Goal: Information Seeking & Learning: Learn about a topic

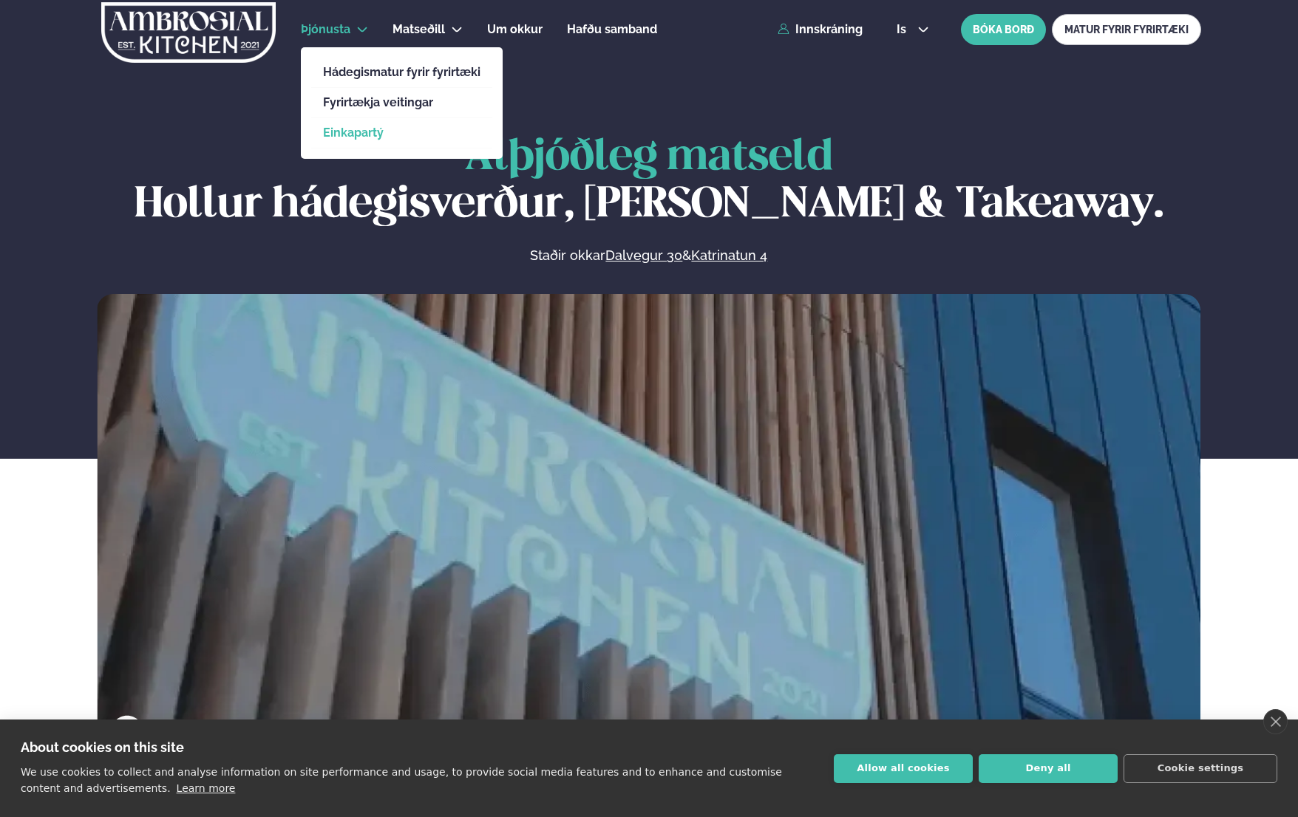
click at [357, 129] on link "Einkapartý" at bounding box center [401, 133] width 157 height 12
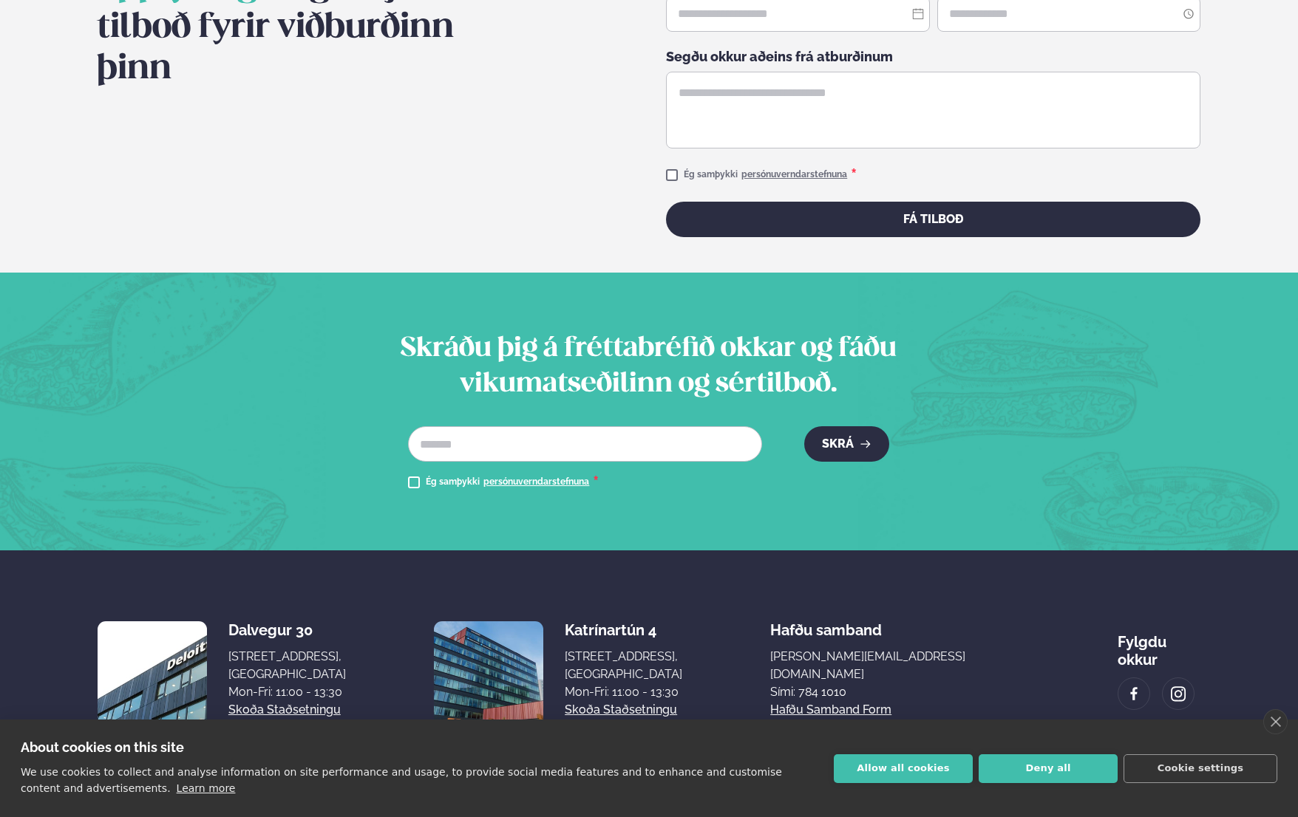
scroll to position [2208, 0]
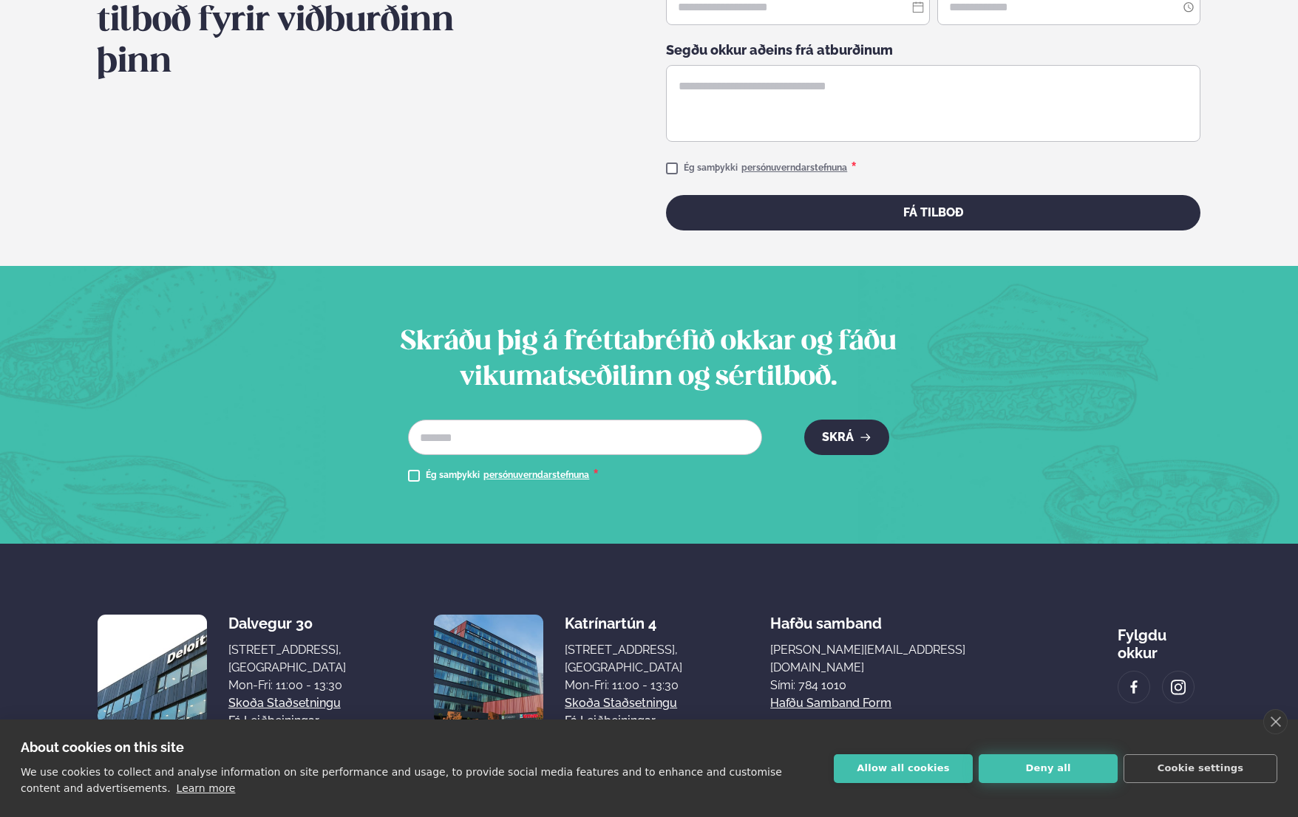
click at [1046, 768] on button "Deny all" at bounding box center [1048, 769] width 139 height 29
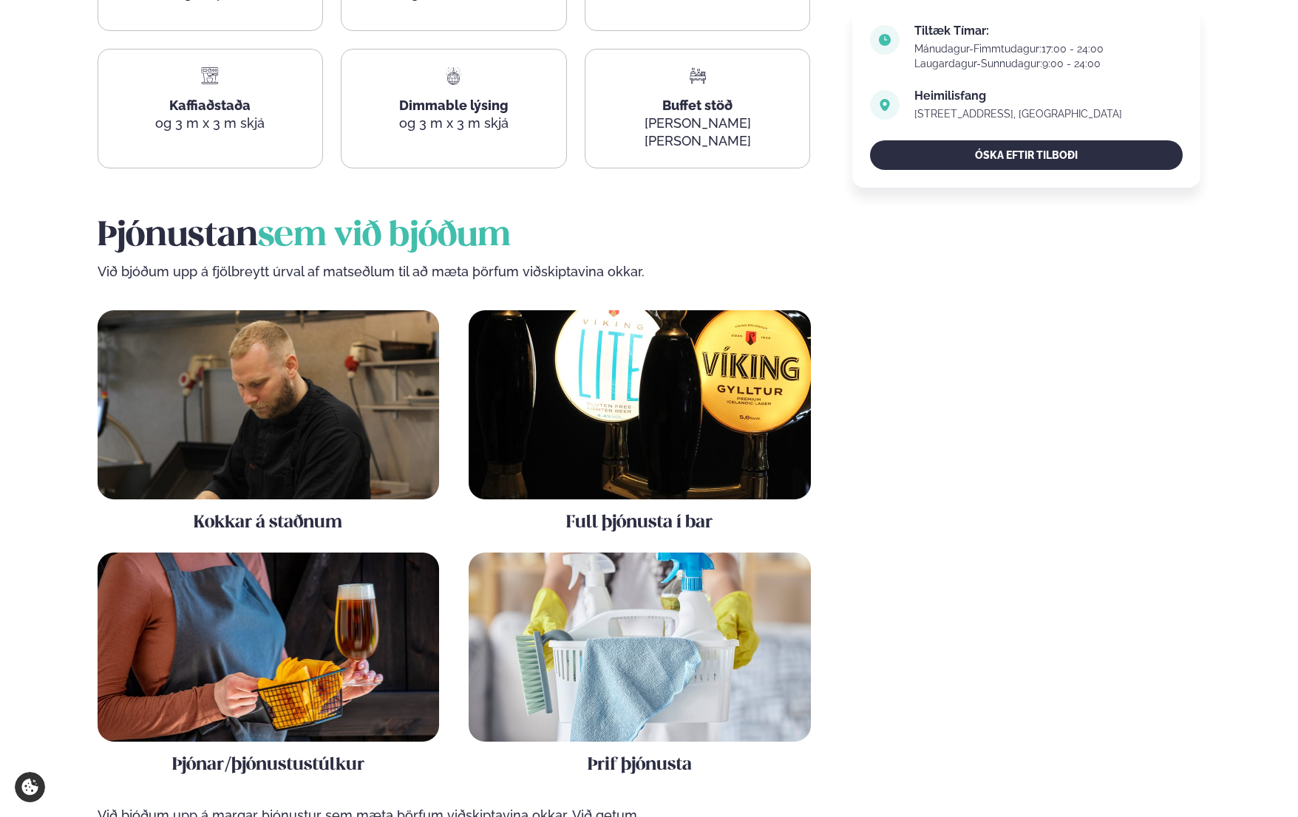
scroll to position [961, 0]
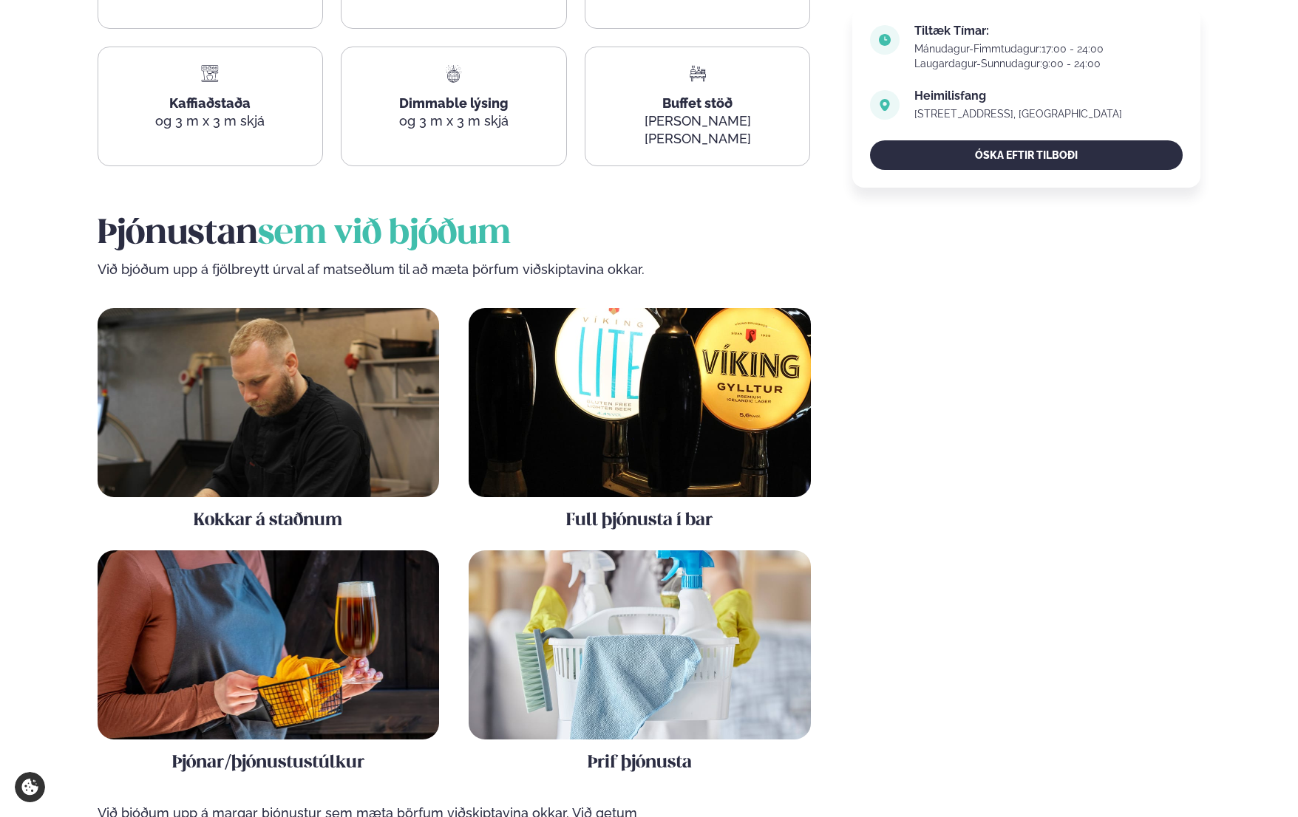
click at [661, 483] on div "Full þjónusta í bar" at bounding box center [640, 420] width 342 height 225
click at [682, 414] on img at bounding box center [640, 402] width 342 height 189
click at [339, 412] on img at bounding box center [269, 402] width 342 height 189
click at [281, 583] on img at bounding box center [269, 645] width 342 height 189
click at [573, 620] on img at bounding box center [640, 645] width 342 height 189
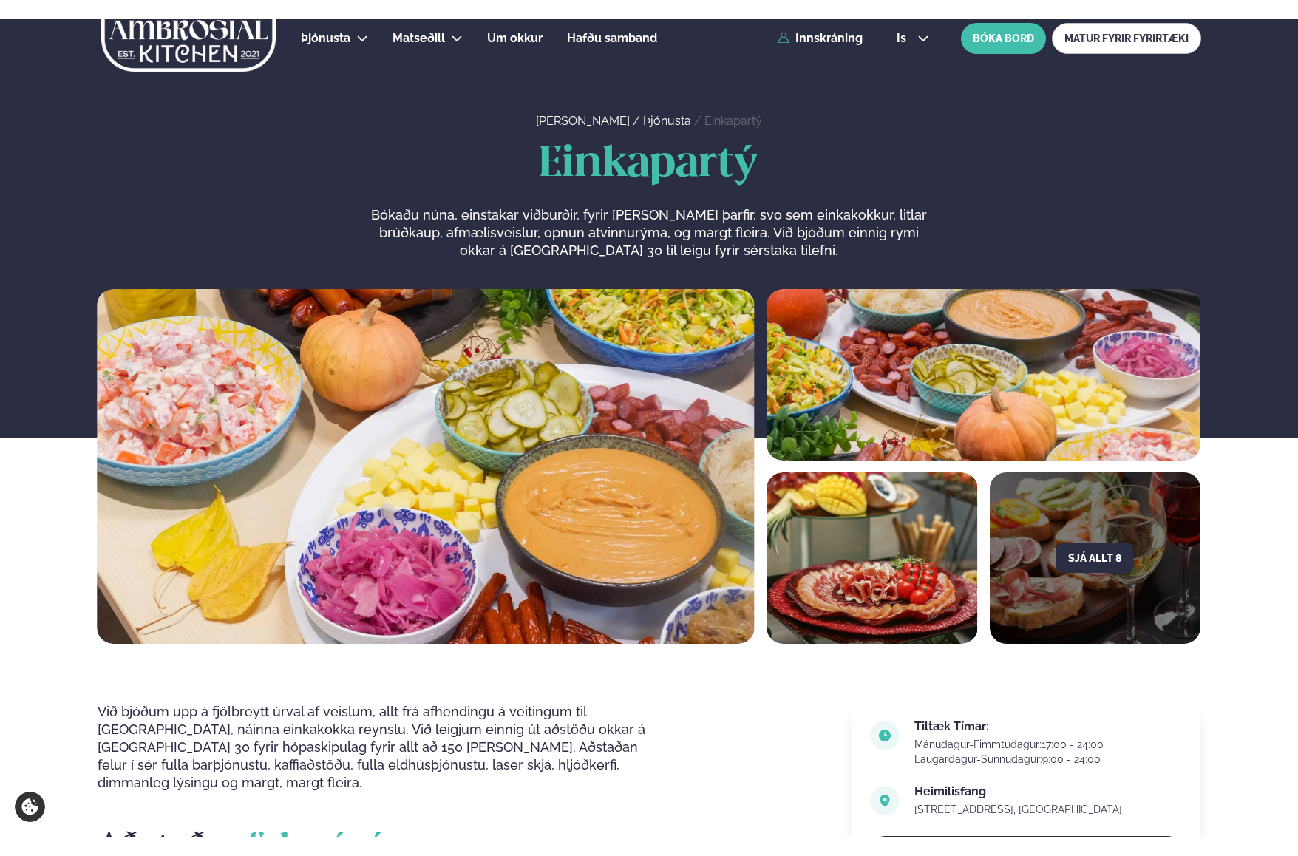
scroll to position [0, 0]
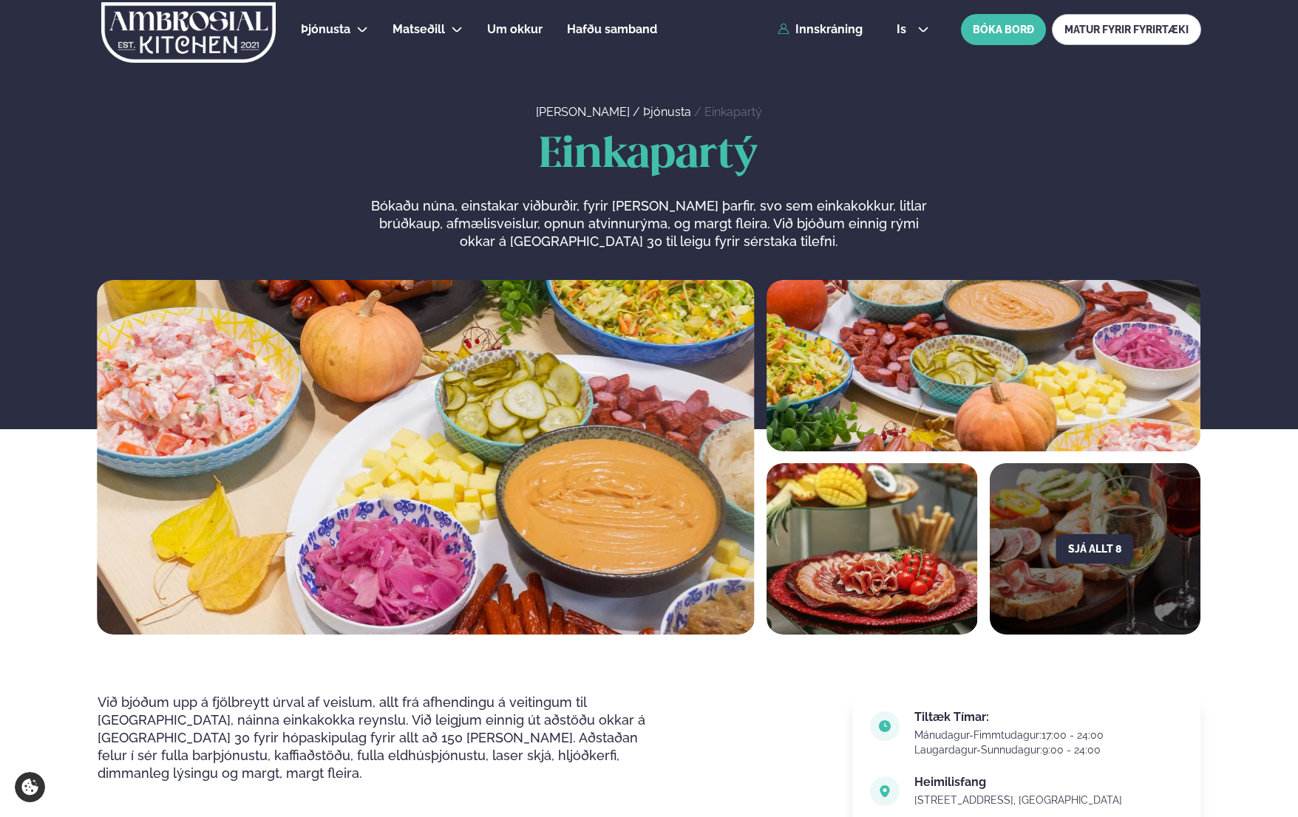
drag, startPoint x: 182, startPoint y: 817, endPoint x: 183, endPoint y: 832, distance: 15.6
